Goal: Task Accomplishment & Management: Manage account settings

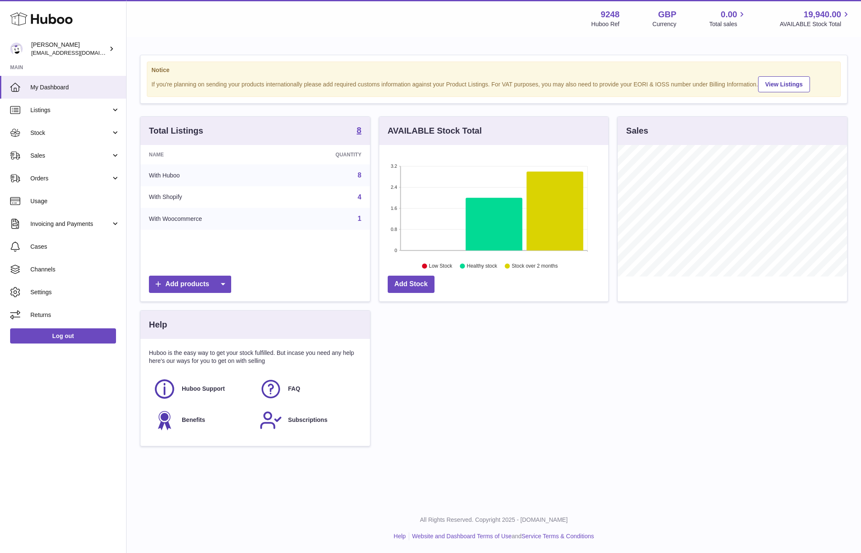
scroll to position [132, 229]
click at [593, 384] on div "Total Listings 8 Name Quantity With Huboo 8 With Shopify 4 With Woocommerce 1 A…" at bounding box center [494, 285] width 716 height 339
click at [33, 178] on span "Orders" at bounding box center [70, 179] width 81 height 8
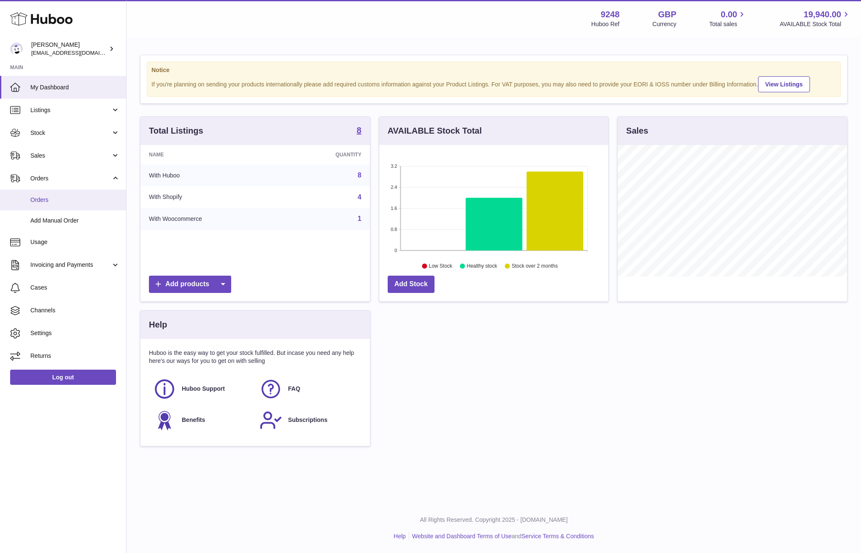
click at [47, 200] on span "Orders" at bounding box center [74, 200] width 89 height 8
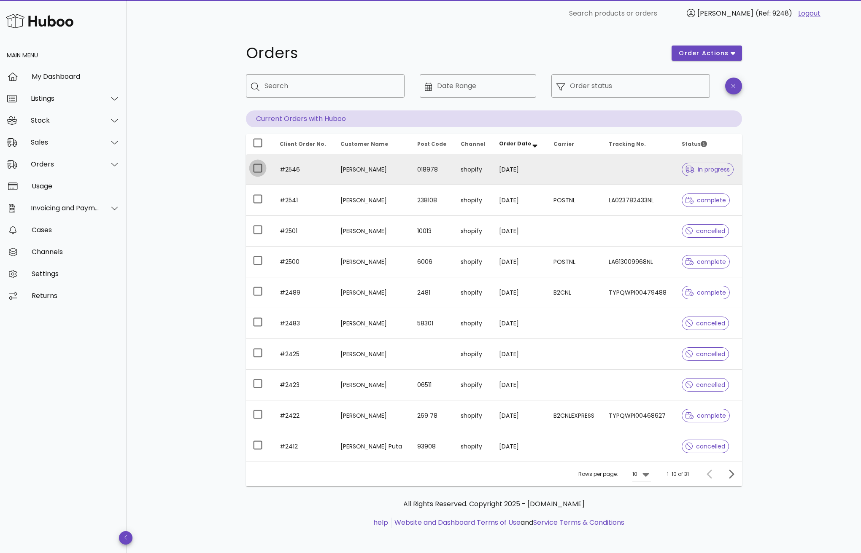
click at [262, 169] on div at bounding box center [258, 168] width 14 height 14
click at [89, 146] on div "Sales" at bounding box center [65, 142] width 69 height 8
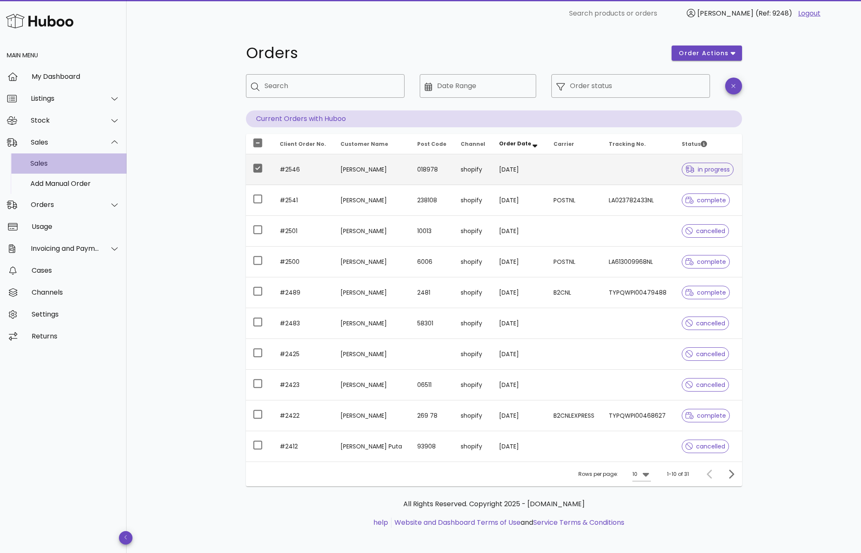
click at [87, 164] on div "Sales" at bounding box center [74, 163] width 89 height 8
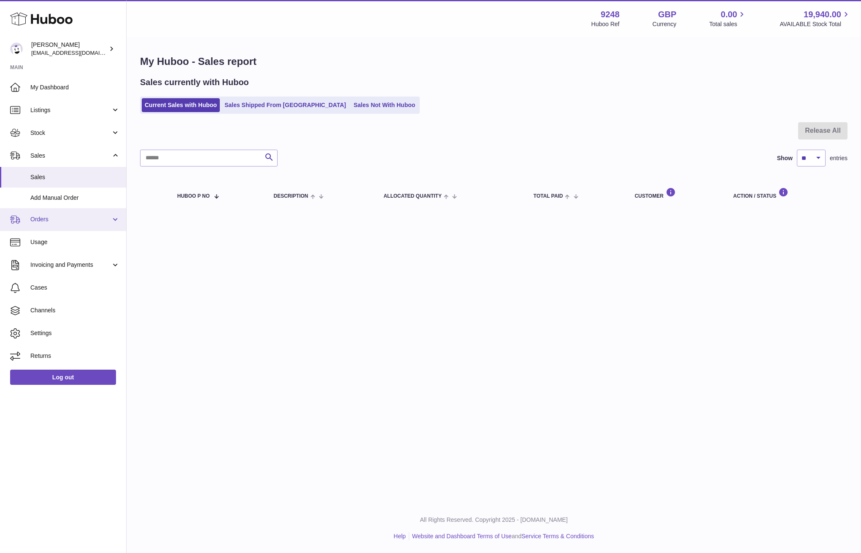
click at [72, 212] on link "Orders" at bounding box center [63, 219] width 126 height 23
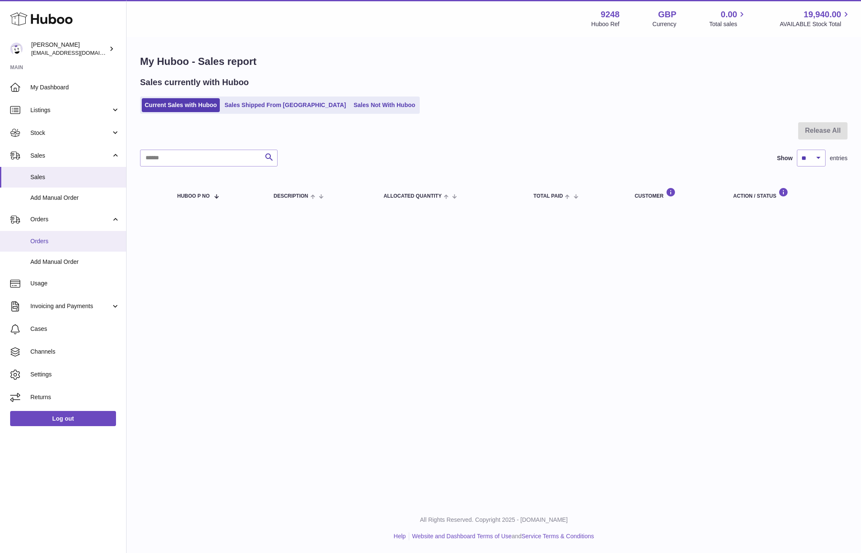
click at [63, 237] on span "Orders" at bounding box center [74, 241] width 89 height 8
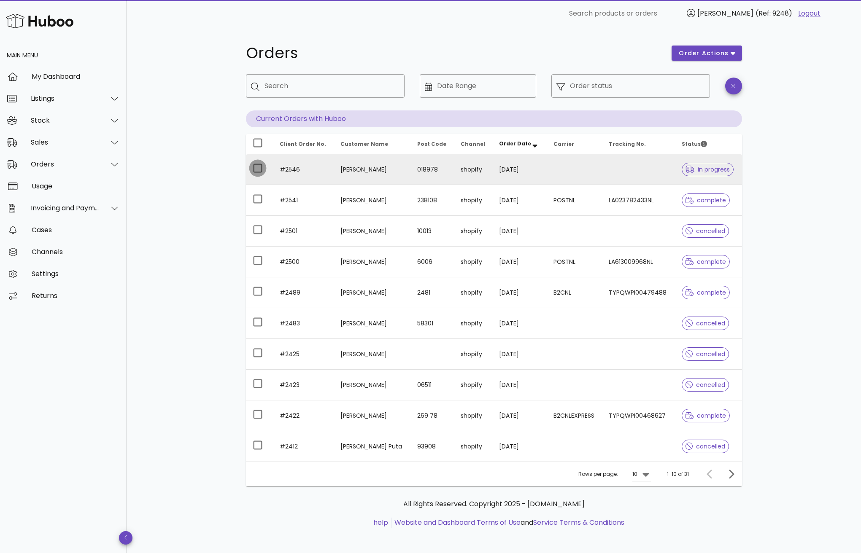
click at [256, 168] on div at bounding box center [258, 168] width 14 height 14
click at [731, 53] on icon "button" at bounding box center [733, 53] width 5 height 8
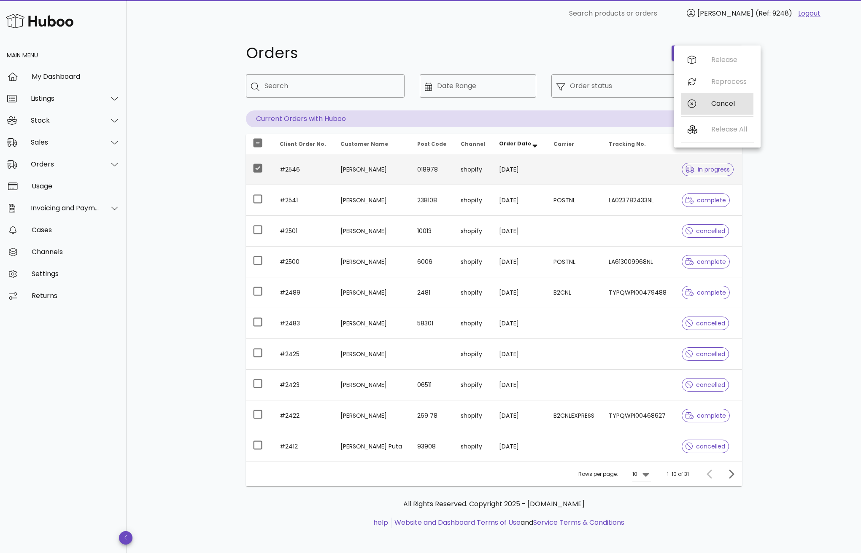
click at [709, 106] on div "Cancel" at bounding box center [717, 104] width 73 height 22
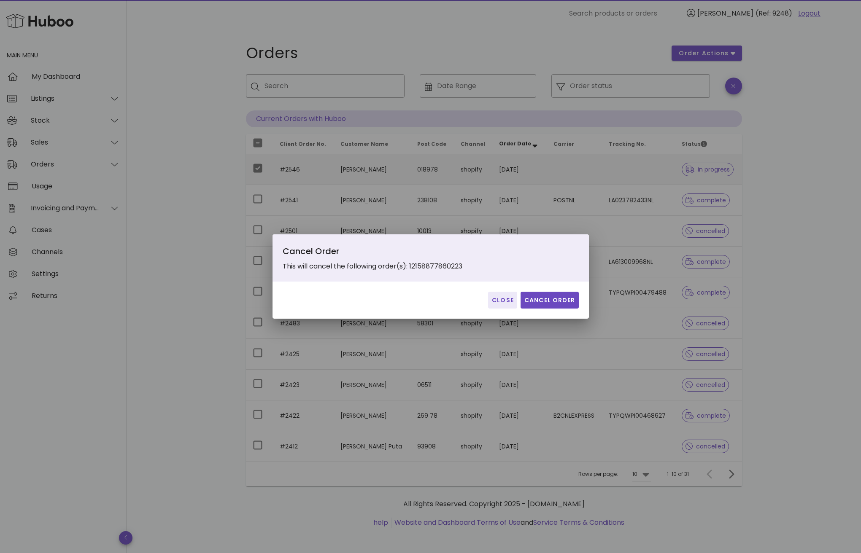
click at [560, 309] on div "Close Cancel Order" at bounding box center [430, 300] width 316 height 37
click at [558, 305] on button "Cancel Order" at bounding box center [549, 300] width 58 height 17
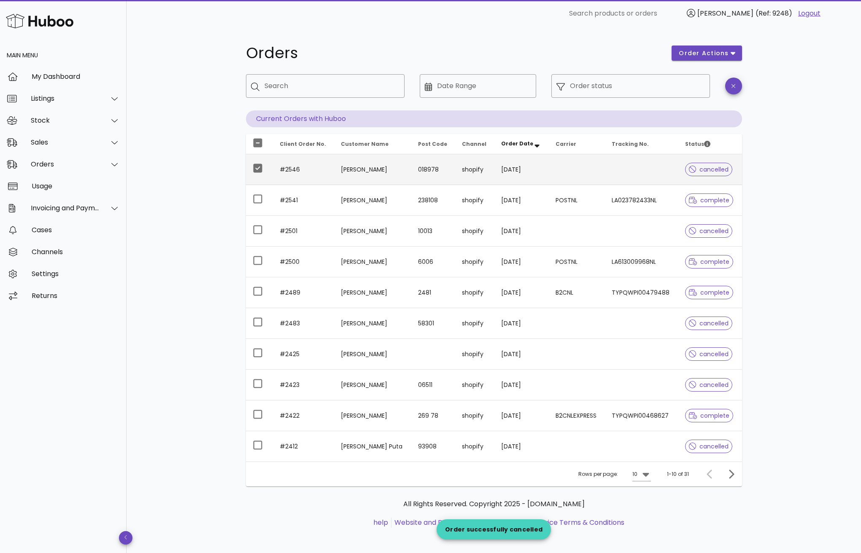
click at [190, 215] on div "Orders order actions ​ Search ​ Date Range ​ Order status Current Orders with H…" at bounding box center [494, 291] width 734 height 528
click at [214, 122] on div "Orders order actions ​ Search ​ Date Range ​ Order status Current Orders with H…" at bounding box center [494, 291] width 734 height 528
